Goal: Browse casually

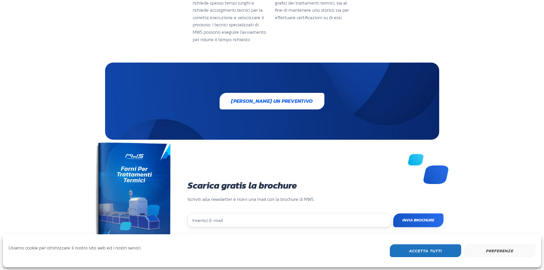
scroll to position [1268, 0]
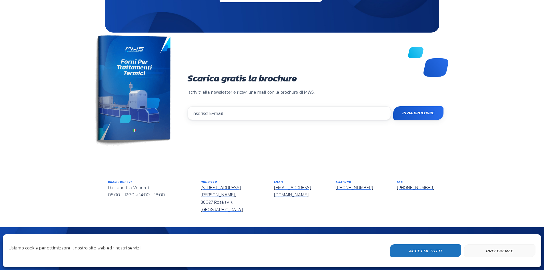
click at [144, 105] on img at bounding box center [132, 92] width 78 height 114
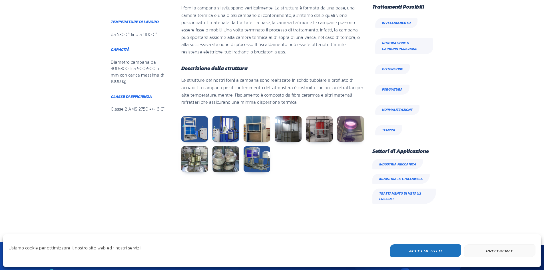
scroll to position [269, 0]
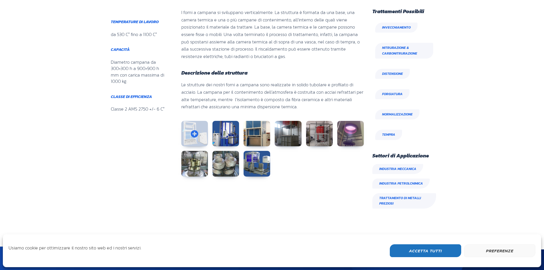
click at [202, 130] on link at bounding box center [194, 134] width 27 height 26
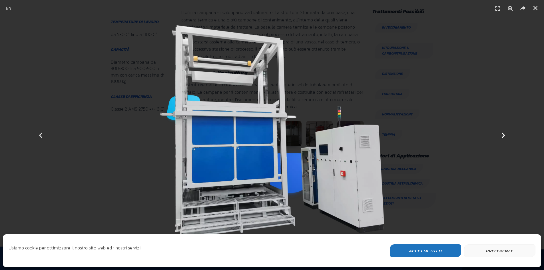
click at [500, 138] on icon "Next slide" at bounding box center [503, 134] width 7 height 7
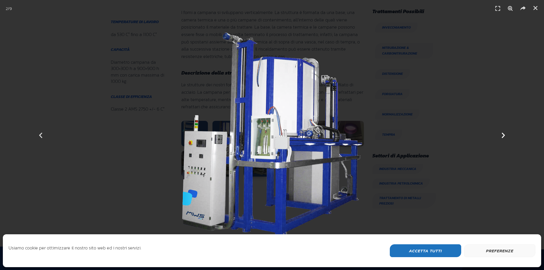
click at [500, 138] on icon "Next slide" at bounding box center [503, 134] width 7 height 7
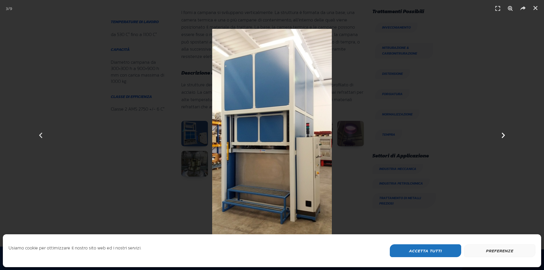
click at [500, 138] on icon "Next slide" at bounding box center [503, 134] width 7 height 7
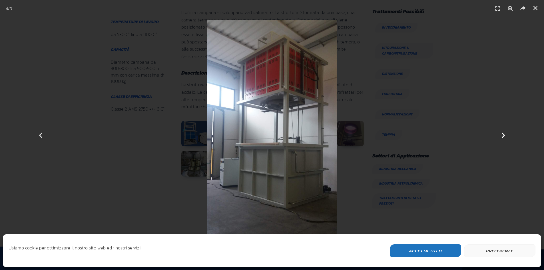
click at [502, 136] on icon "Next slide" at bounding box center [503, 134] width 7 height 7
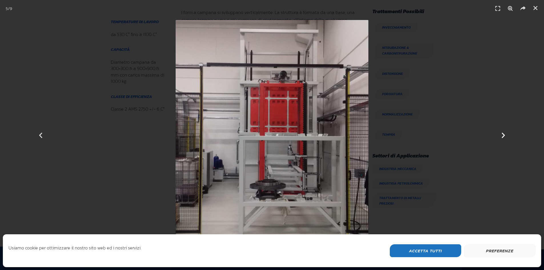
click at [502, 136] on icon "Next slide" at bounding box center [503, 134] width 7 height 7
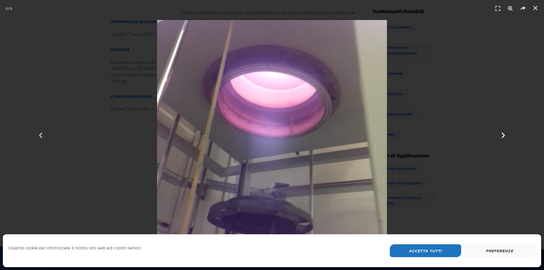
click at [502, 136] on icon "Next slide" at bounding box center [503, 134] width 7 height 7
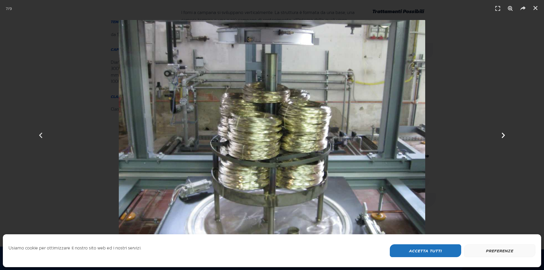
click at [502, 136] on icon "Next slide" at bounding box center [503, 134] width 7 height 7
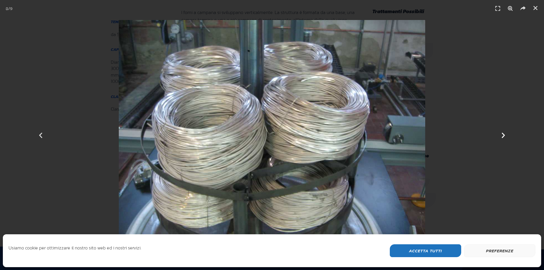
click at [502, 136] on icon "Next slide" at bounding box center [503, 134] width 7 height 7
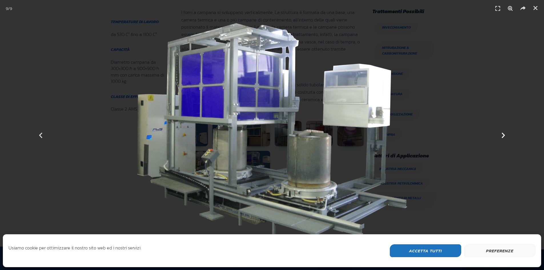
click at [500, 133] on icon "Next slide" at bounding box center [503, 134] width 7 height 7
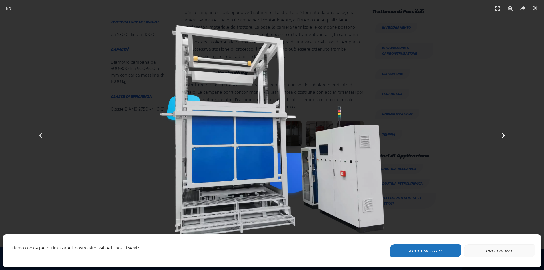
click at [500, 133] on icon "Next slide" at bounding box center [503, 134] width 7 height 7
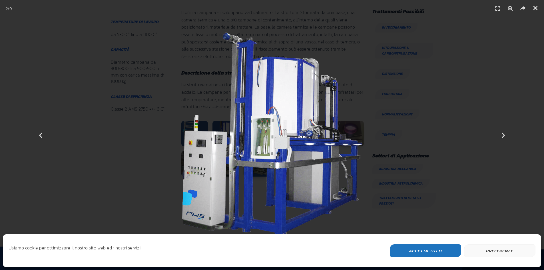
click at [534, 5] on icon "Chiudi (Esc)" at bounding box center [535, 8] width 6 height 6
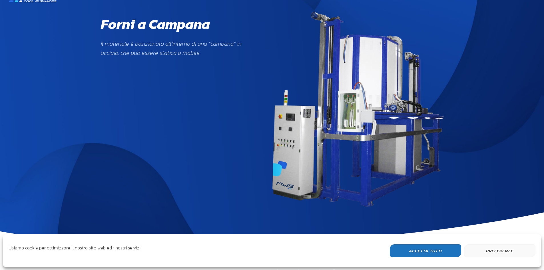
scroll to position [0, 0]
